Goal: Leave review/rating

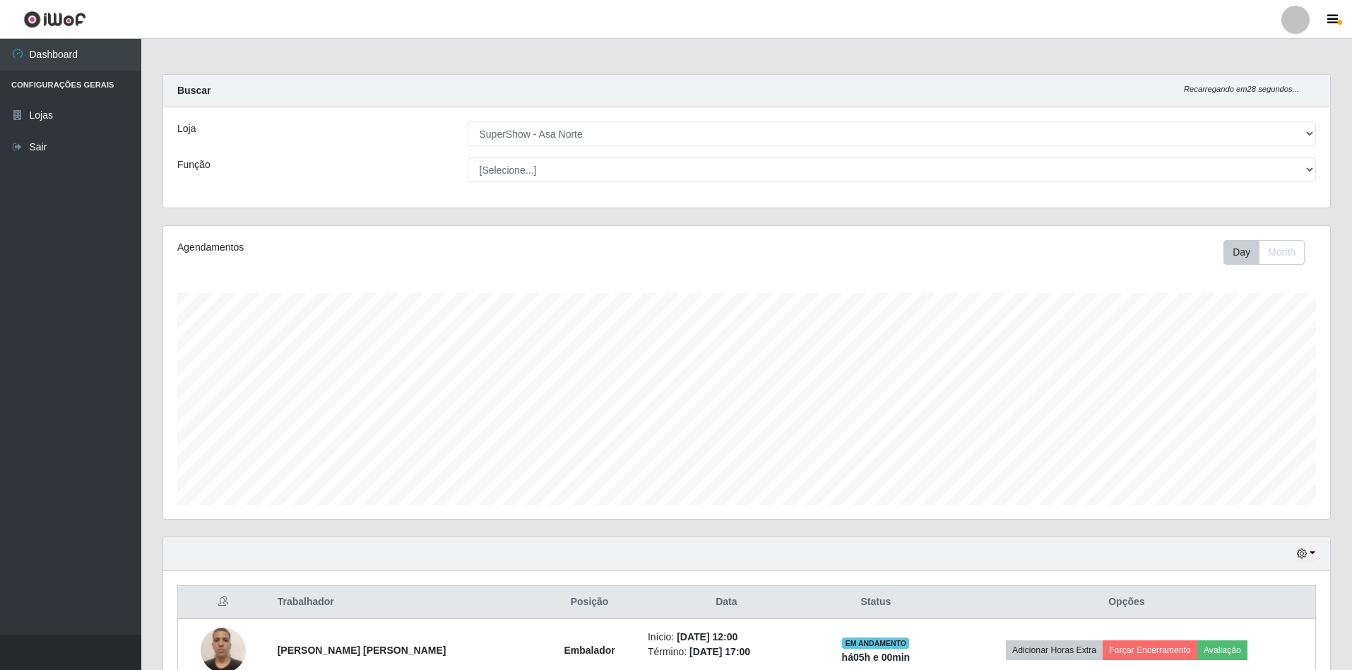
select select "71"
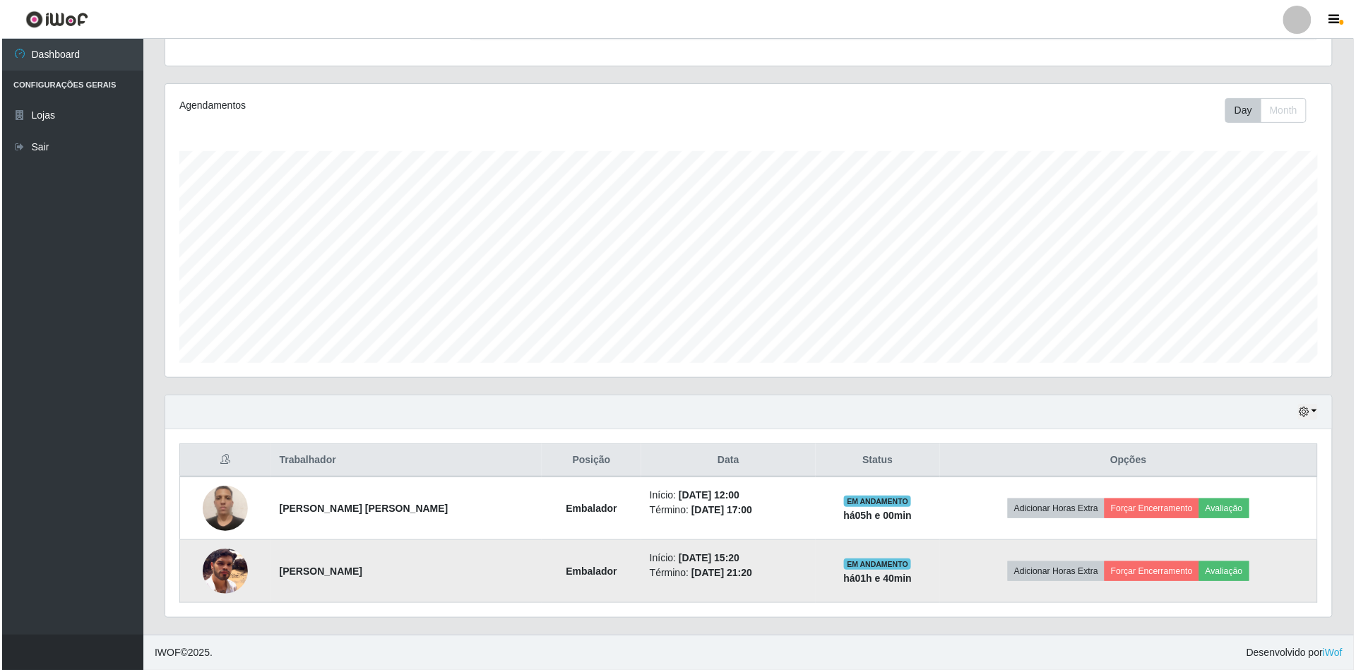
scroll to position [294, 1167]
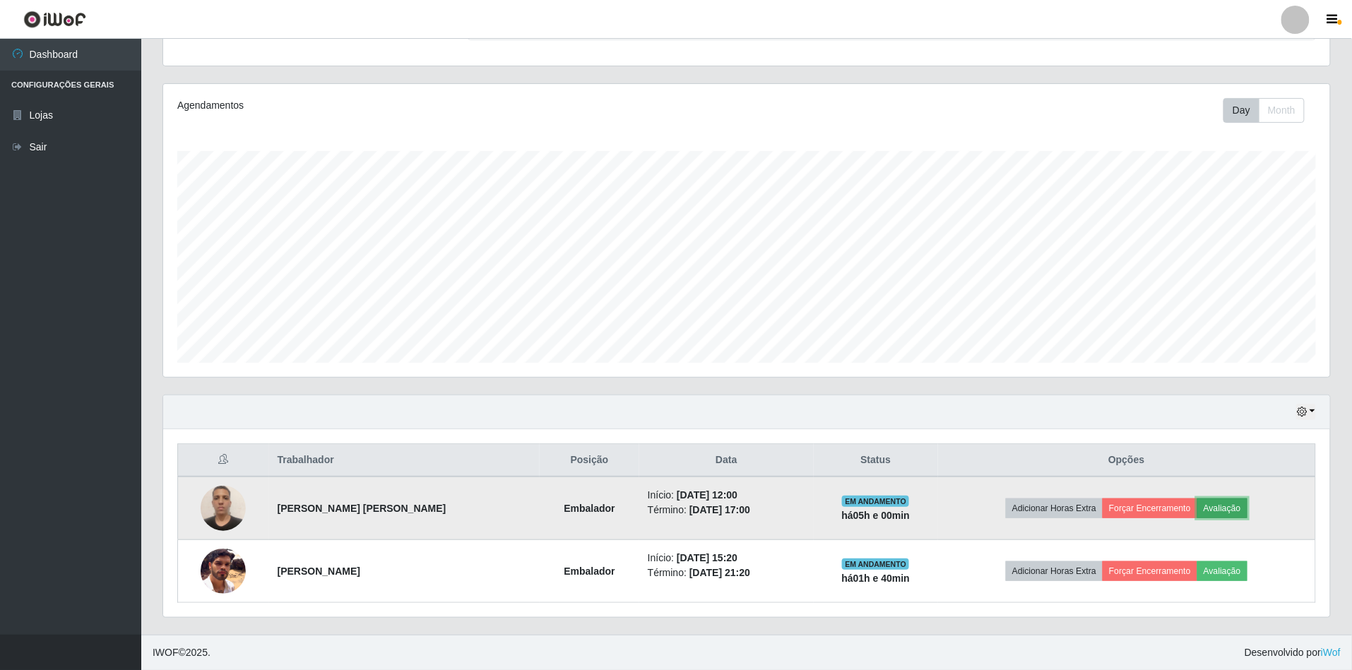
click at [1218, 504] on button "Avaliação" at bounding box center [1222, 509] width 50 height 20
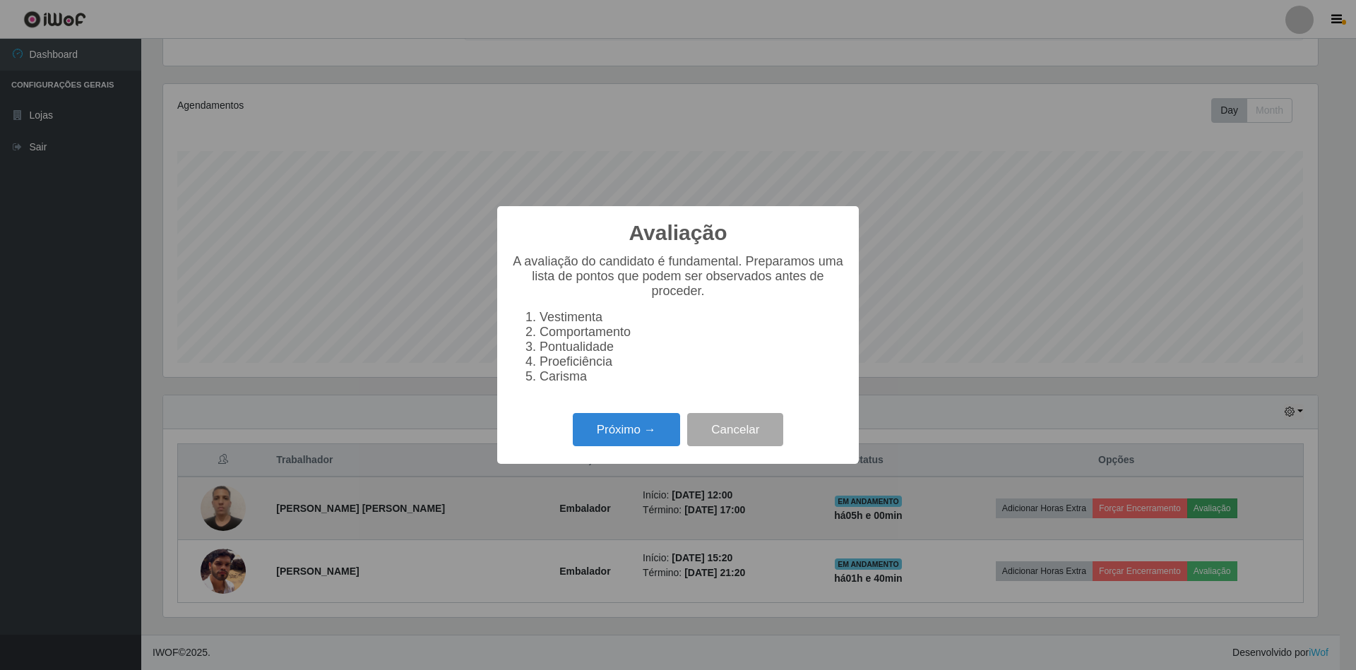
scroll to position [294, 1154]
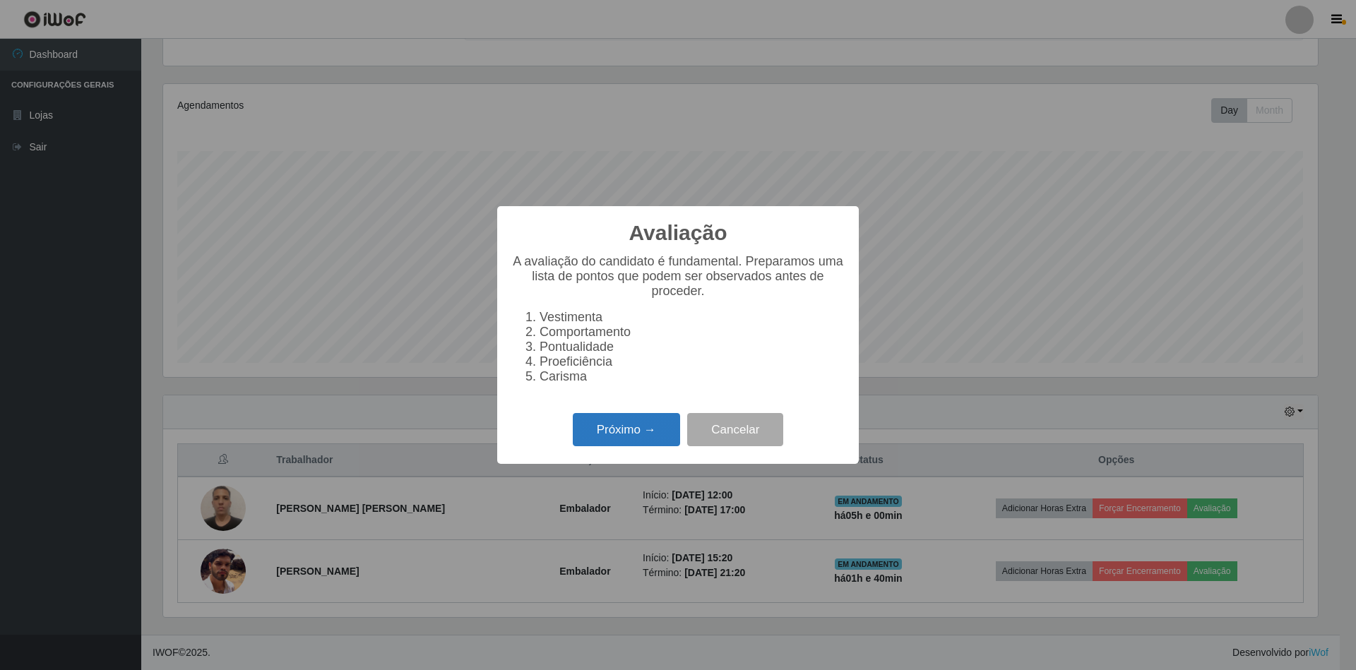
click at [600, 438] on button "Próximo →" at bounding box center [626, 429] width 107 height 33
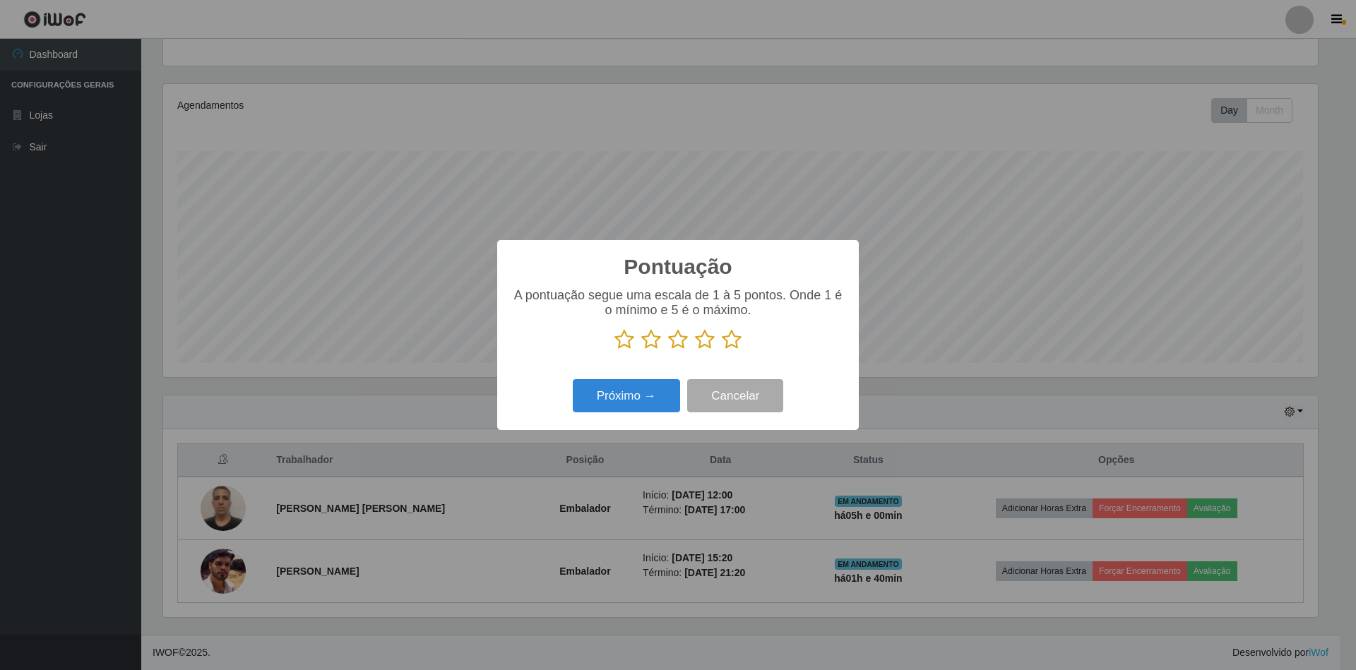
scroll to position [705910, 705049]
click at [729, 339] on icon at bounding box center [732, 339] width 20 height 21
click at [722, 350] on input "radio" at bounding box center [722, 350] width 0 height 0
click at [620, 395] on button "Próximo →" at bounding box center [626, 395] width 107 height 33
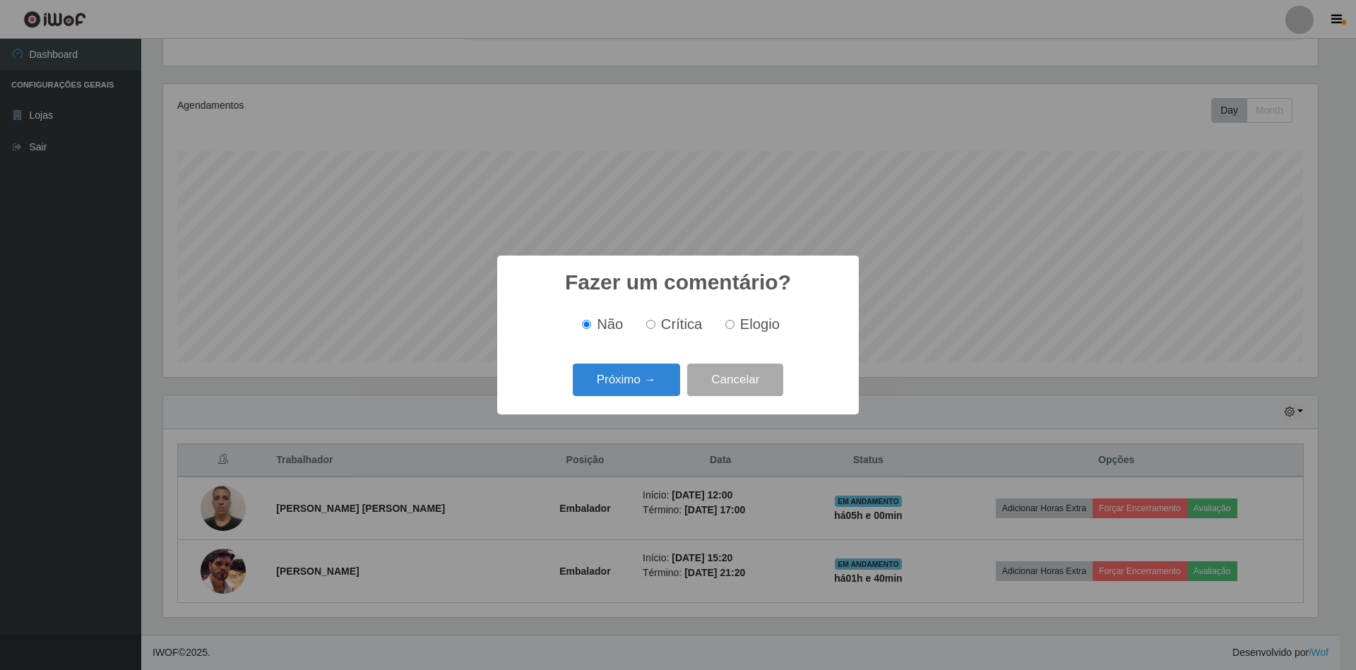
click at [730, 326] on input "Elogio" at bounding box center [729, 324] width 9 height 9
radio input "true"
click at [628, 386] on button "Próximo →" at bounding box center [626, 380] width 107 height 33
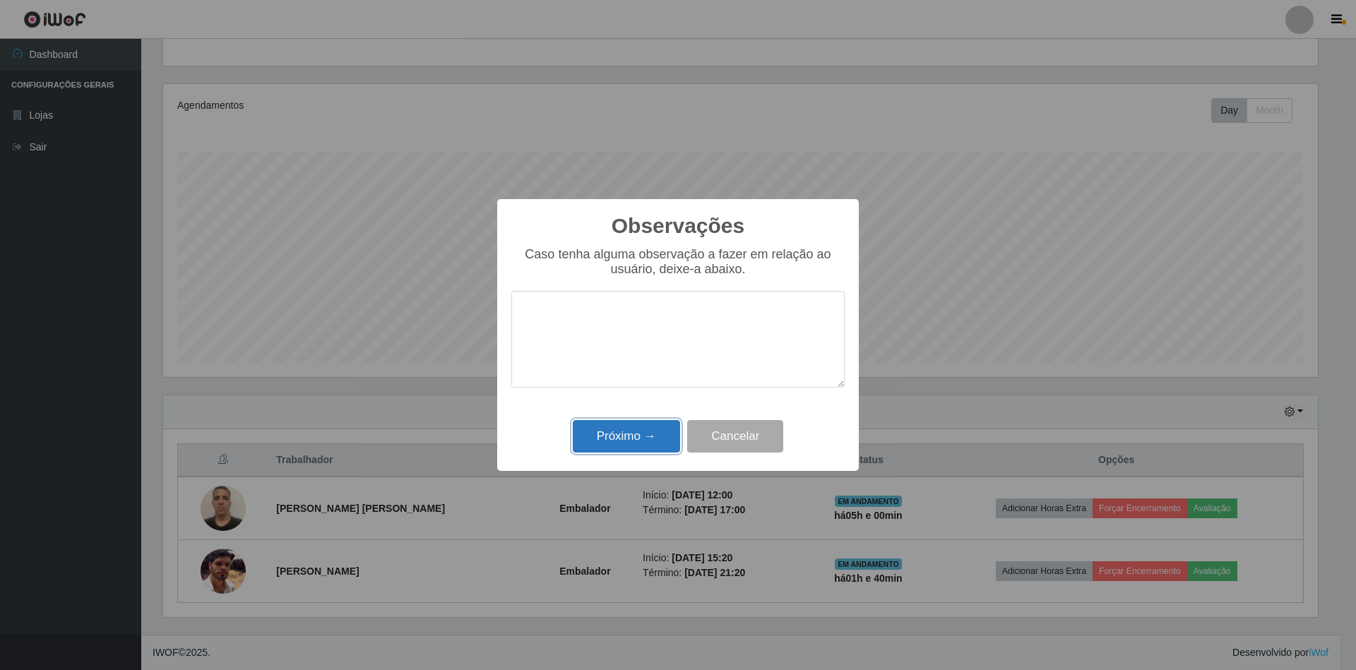
click at [628, 436] on button "Próximo →" at bounding box center [626, 436] width 107 height 33
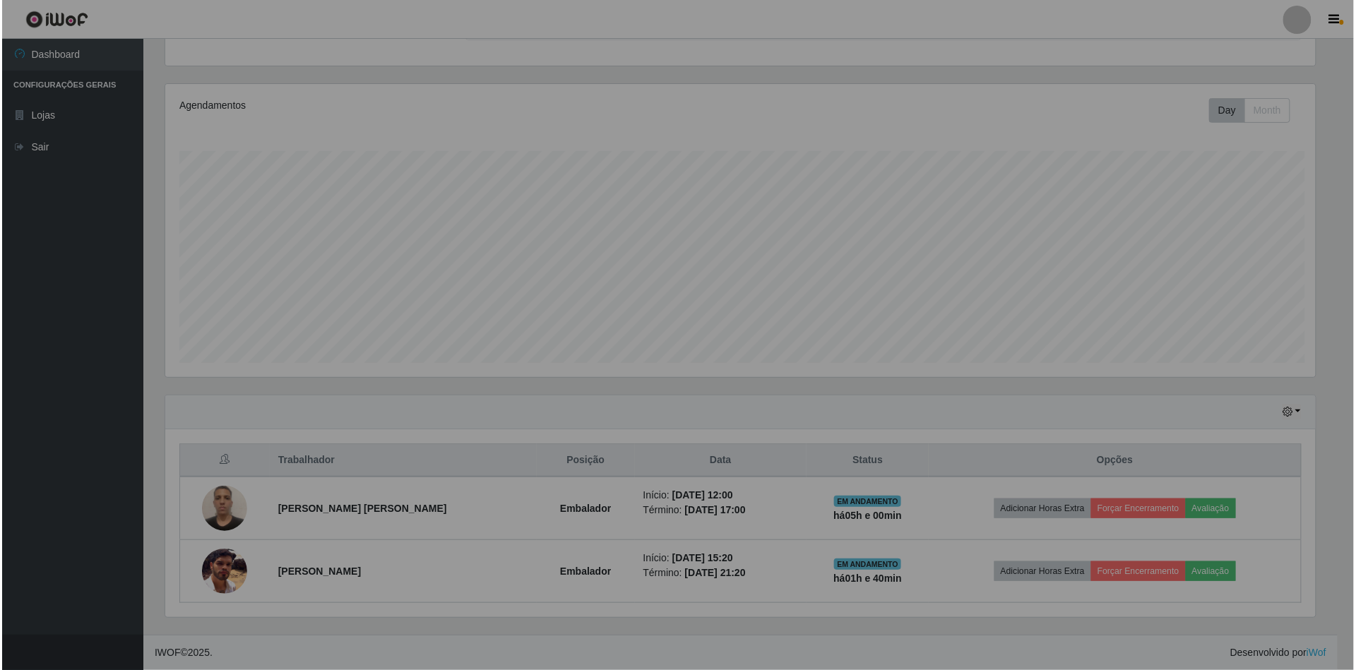
scroll to position [294, 1167]
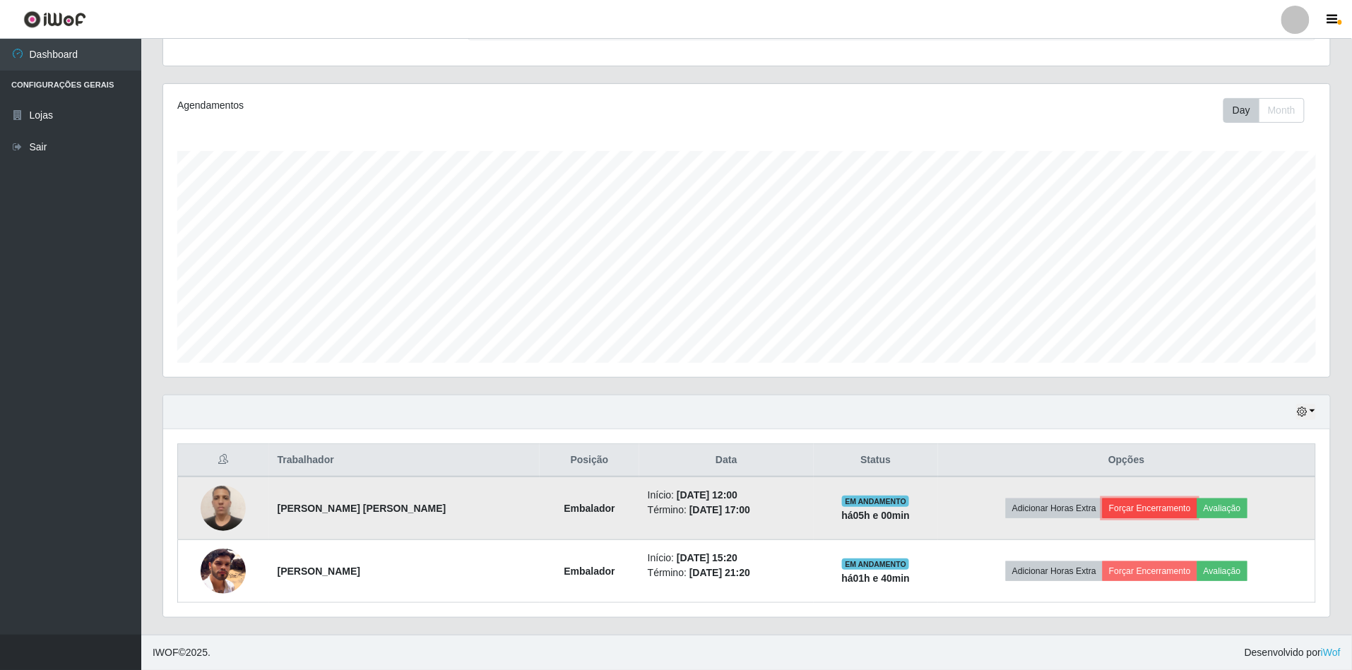
click at [1156, 508] on button "Forçar Encerramento" at bounding box center [1149, 509] width 95 height 20
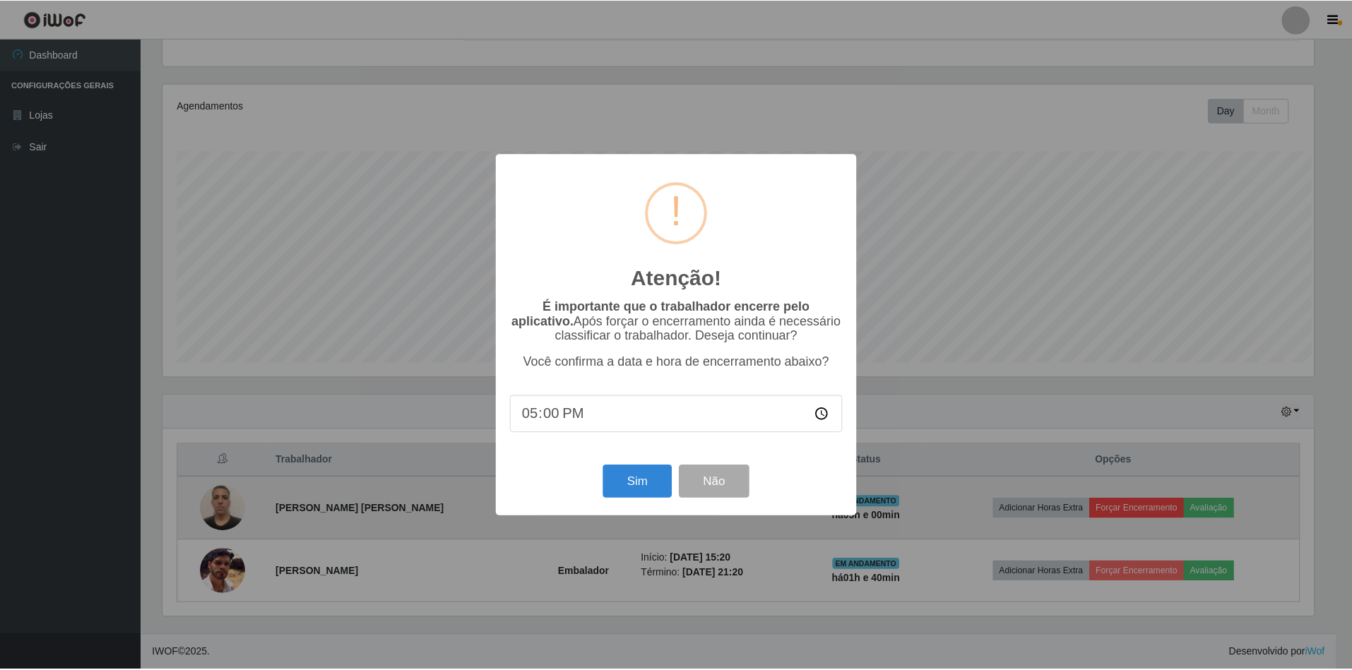
scroll to position [294, 1154]
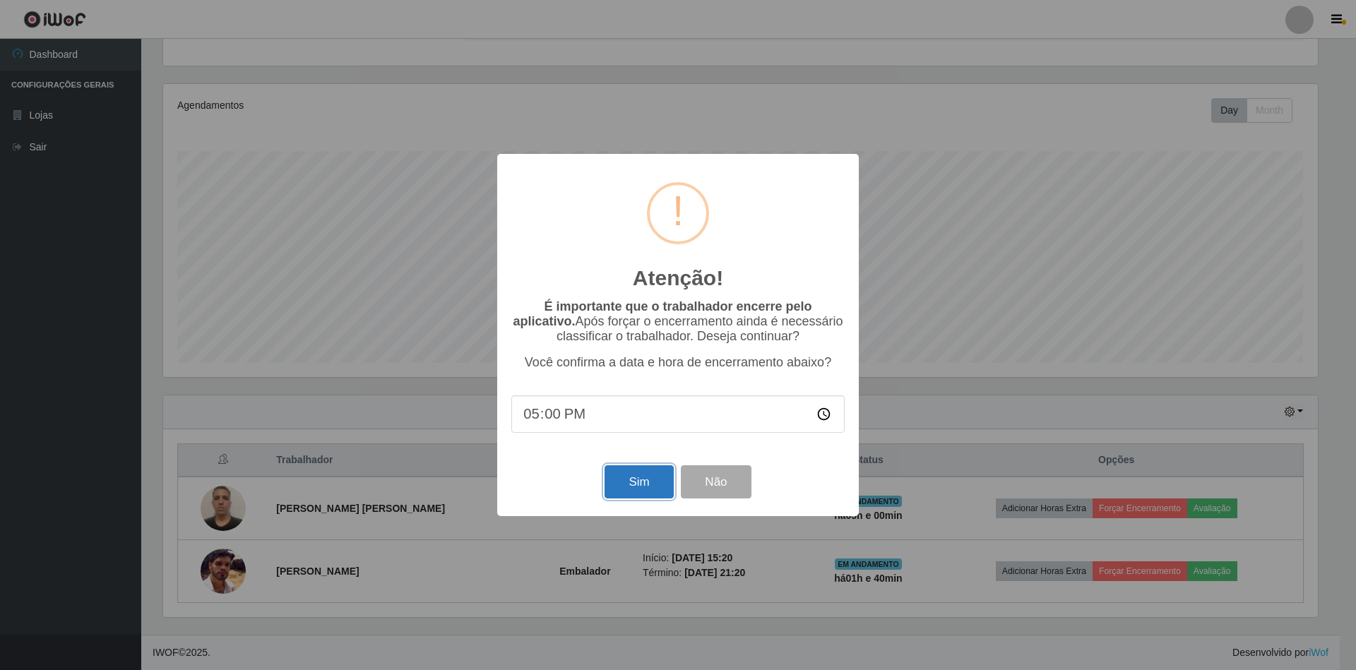
click at [633, 476] on button "Sim" at bounding box center [639, 481] width 69 height 33
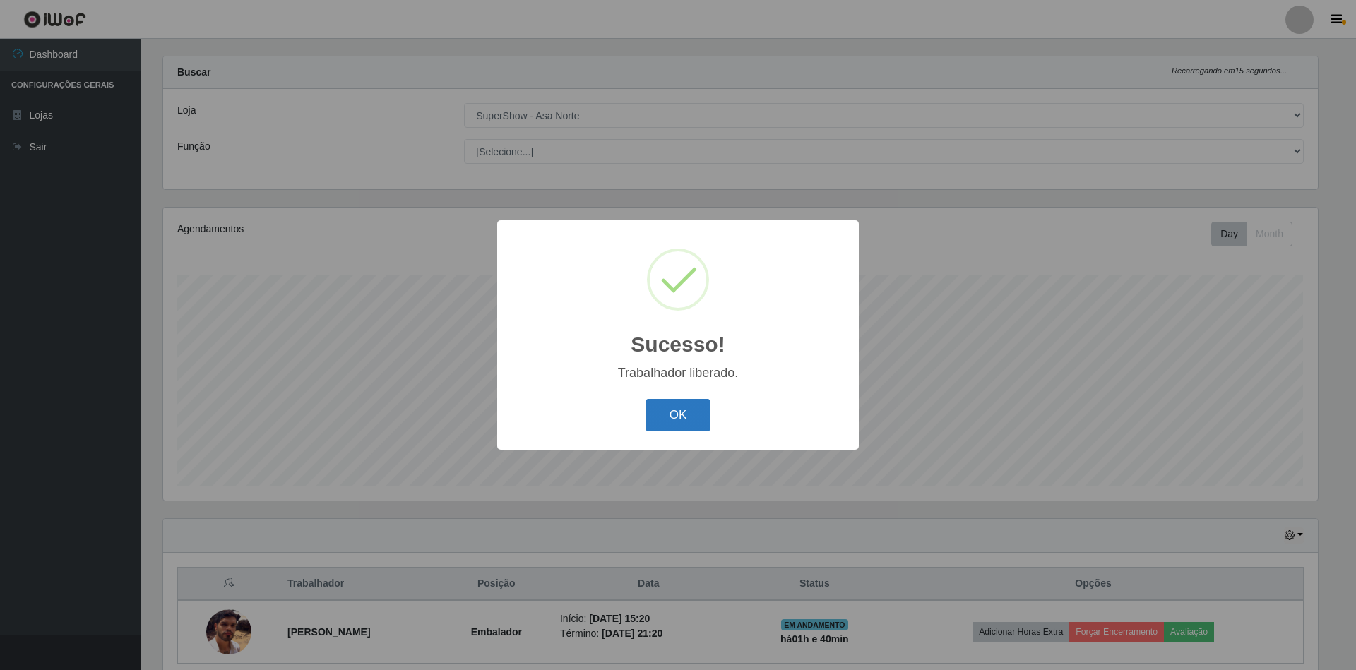
click at [704, 418] on button "OK" at bounding box center [678, 415] width 66 height 33
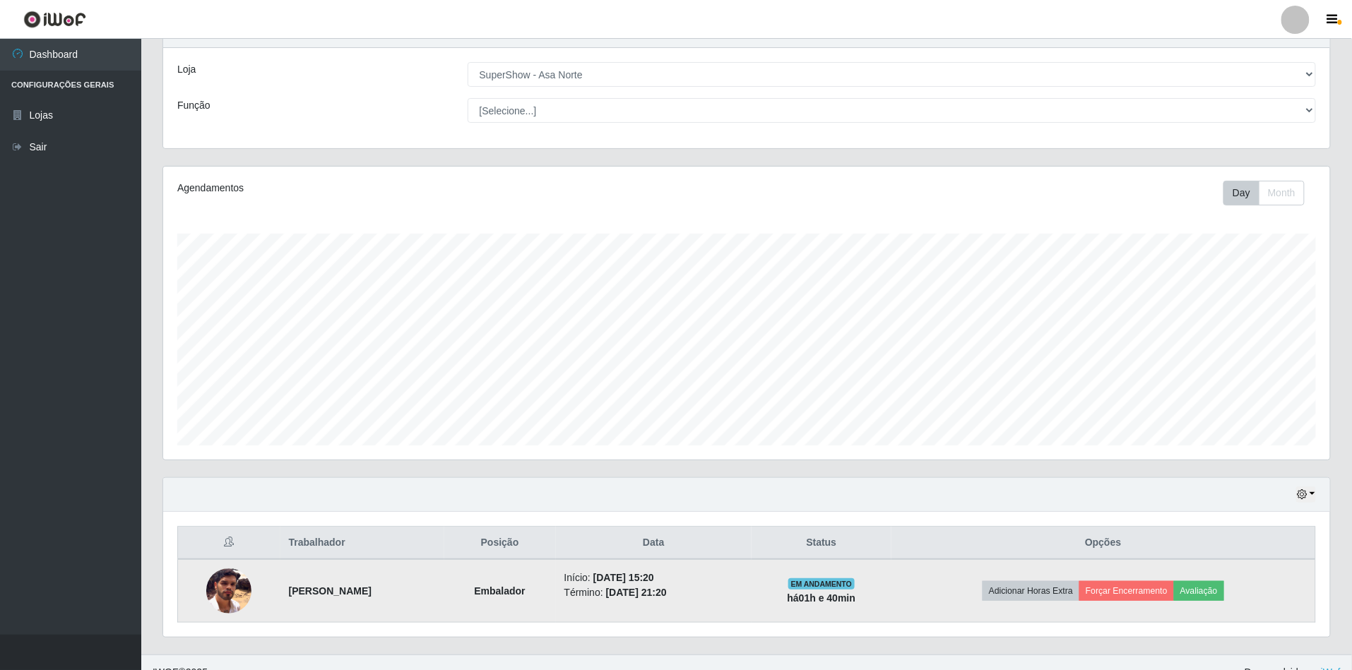
scroll to position [82, 0]
